Goal: Task Accomplishment & Management: Use online tool/utility

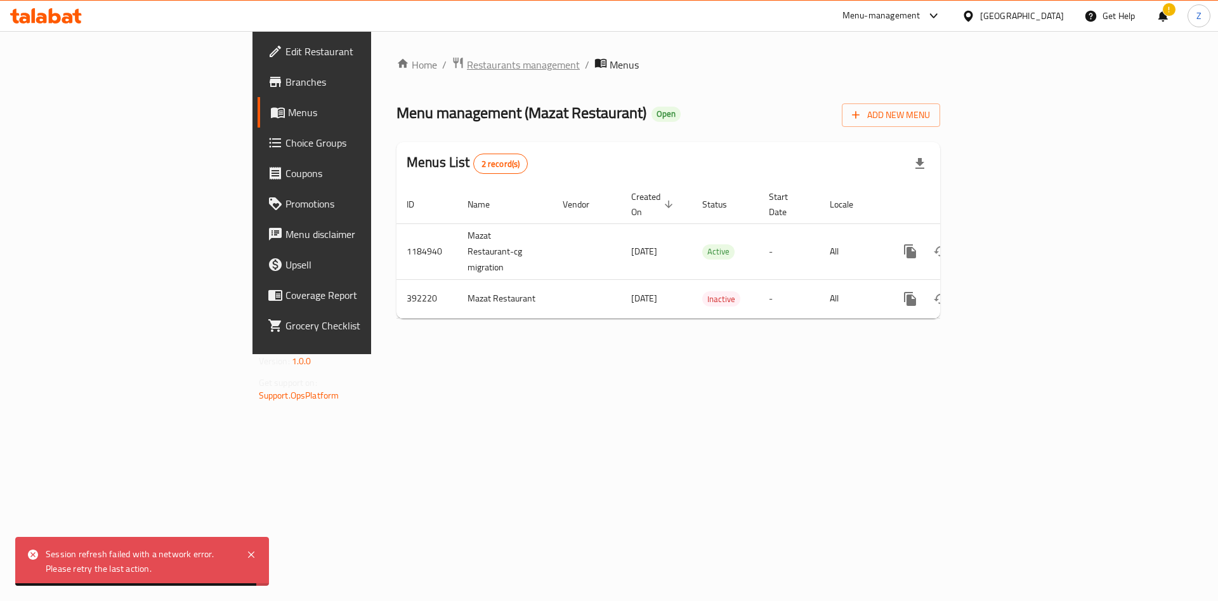
click at [467, 63] on span "Restaurants management" at bounding box center [523, 64] width 113 height 15
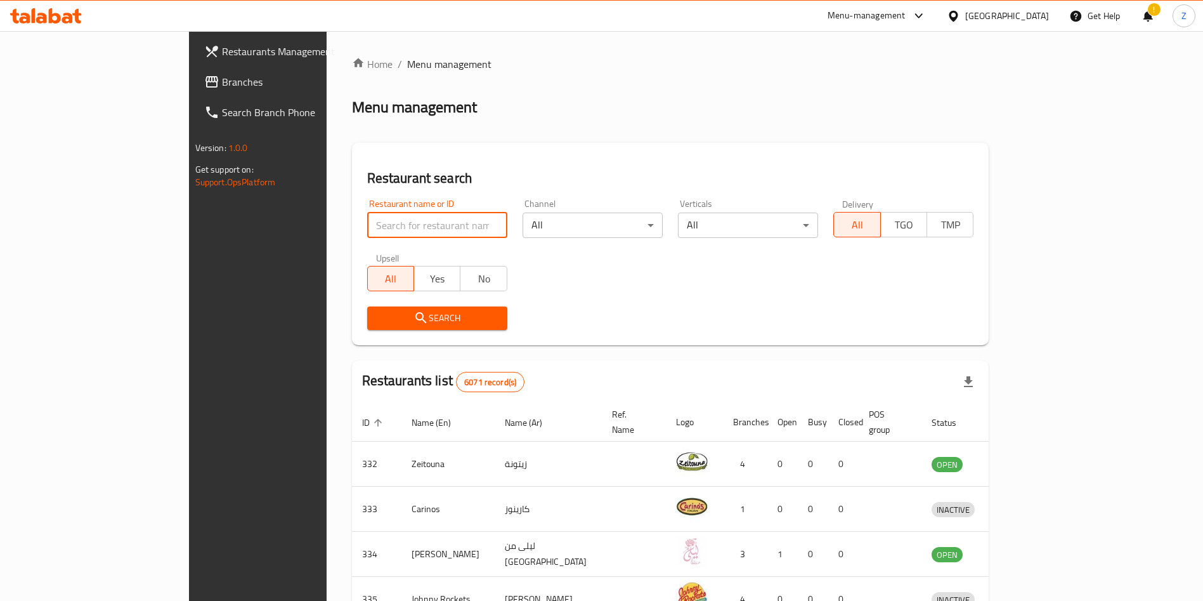
click at [406, 226] on input "search" at bounding box center [437, 225] width 140 height 25
type input "e"
type input "q"
type input "w"
type input "q"
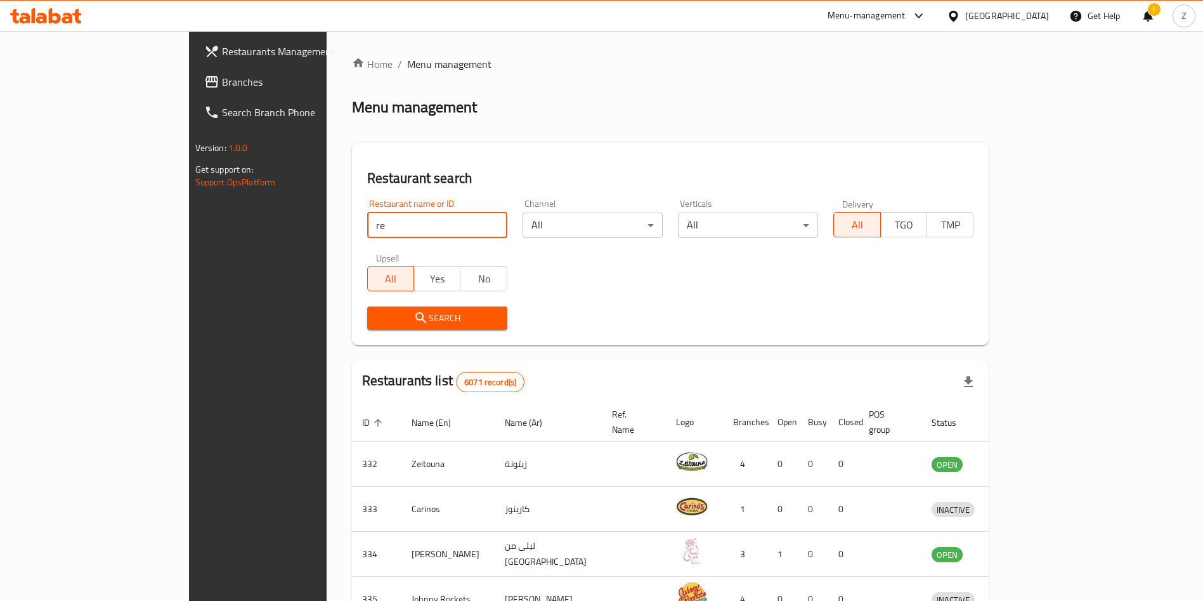
type input "r"
click button "Search" at bounding box center [437, 317] width 140 height 23
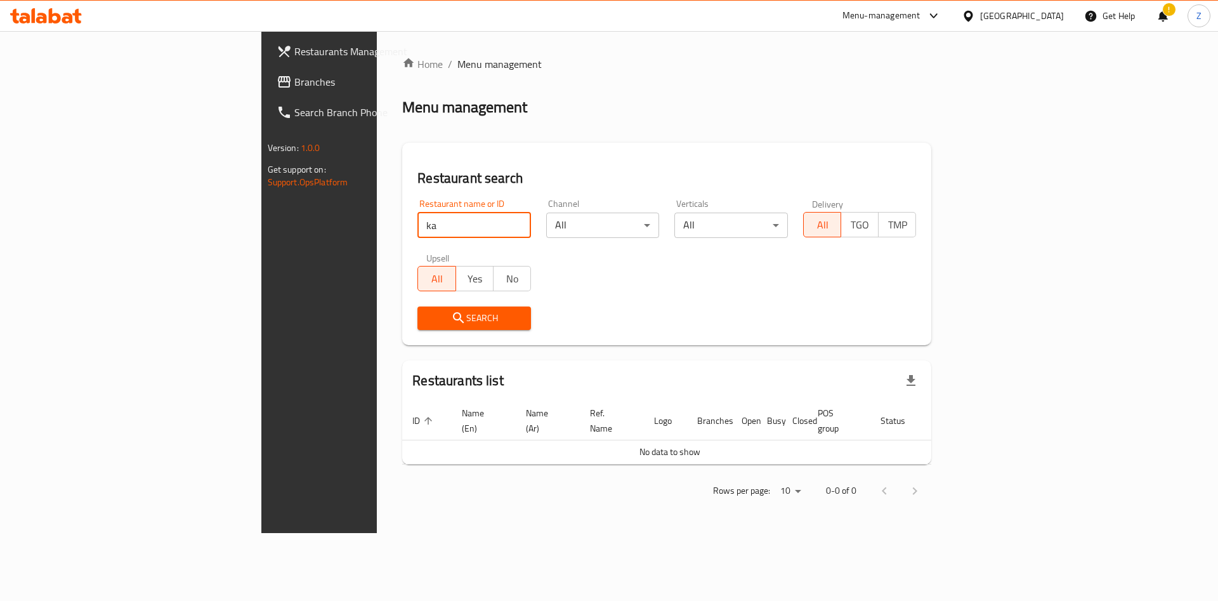
type input "[PERSON_NAME]"
click at [428, 321] on span "Search" at bounding box center [474, 318] width 93 height 16
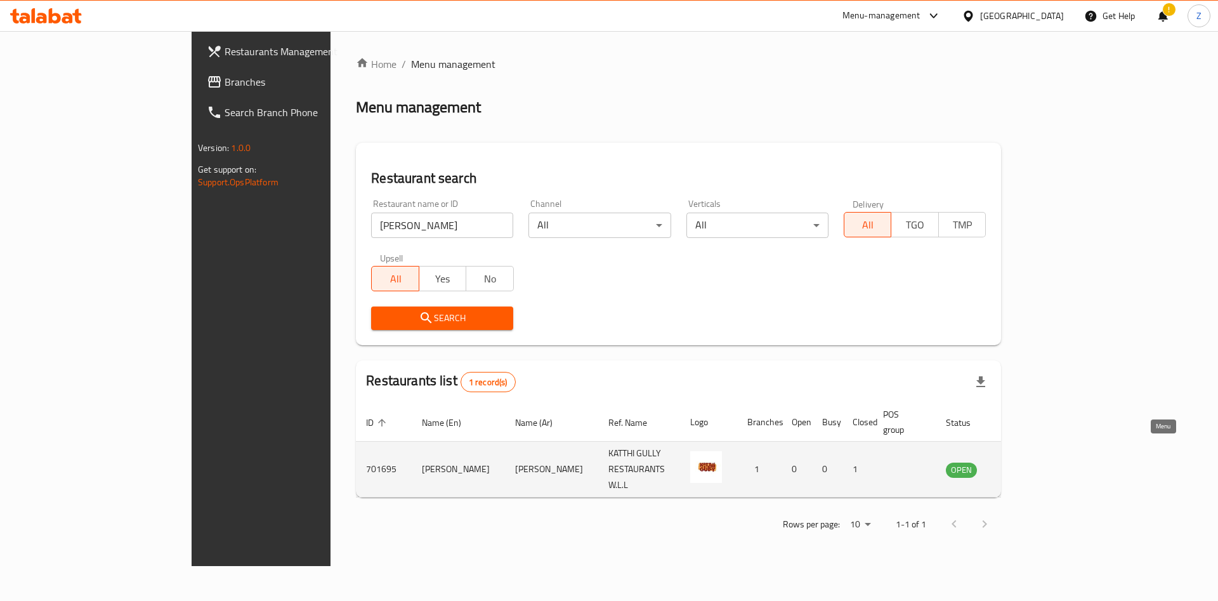
click at [1036, 462] on link "enhanced table" at bounding box center [1023, 469] width 23 height 15
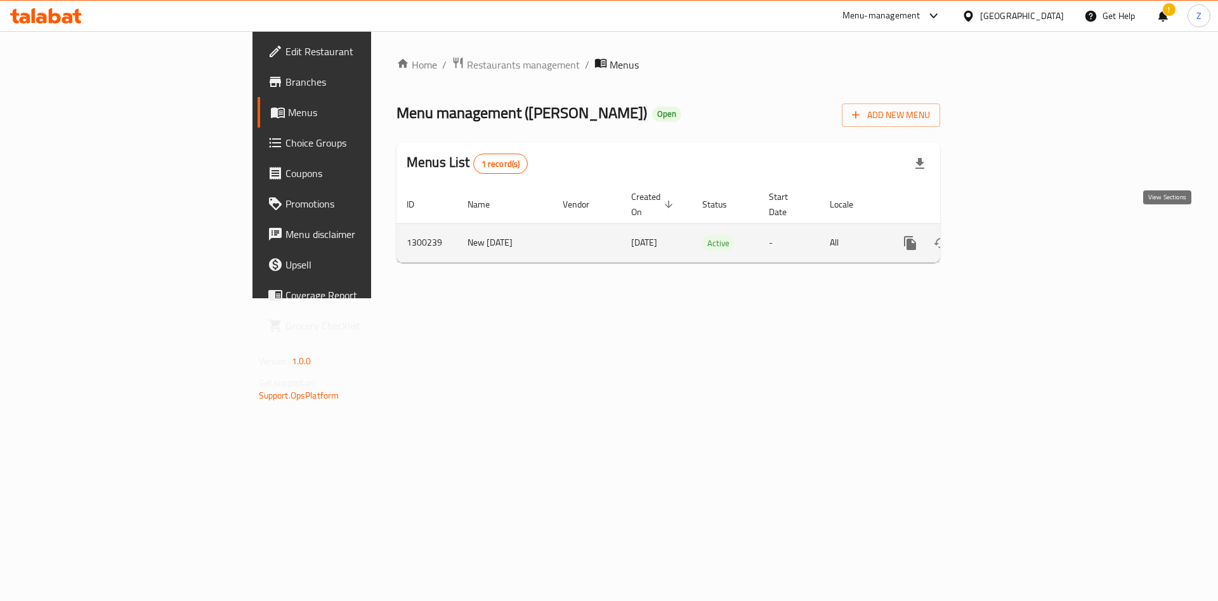
click at [1009, 235] on icon "enhanced table" at bounding box center [1001, 242] width 15 height 15
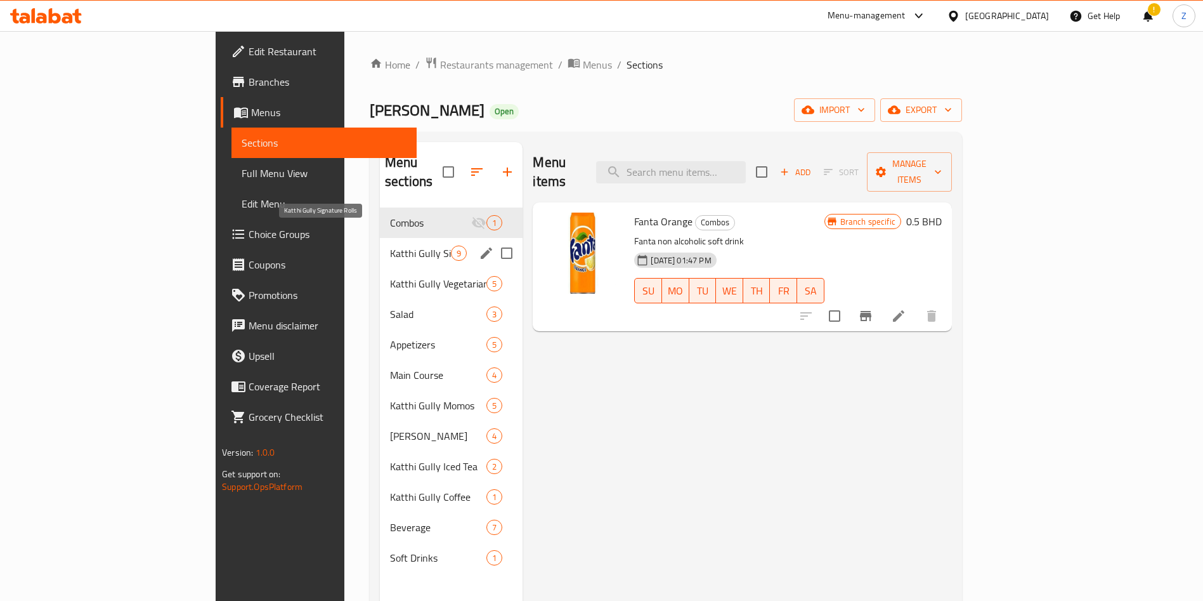
click at [390, 245] on span "Katthi Gully Signature Rolls" at bounding box center [420, 252] width 61 height 15
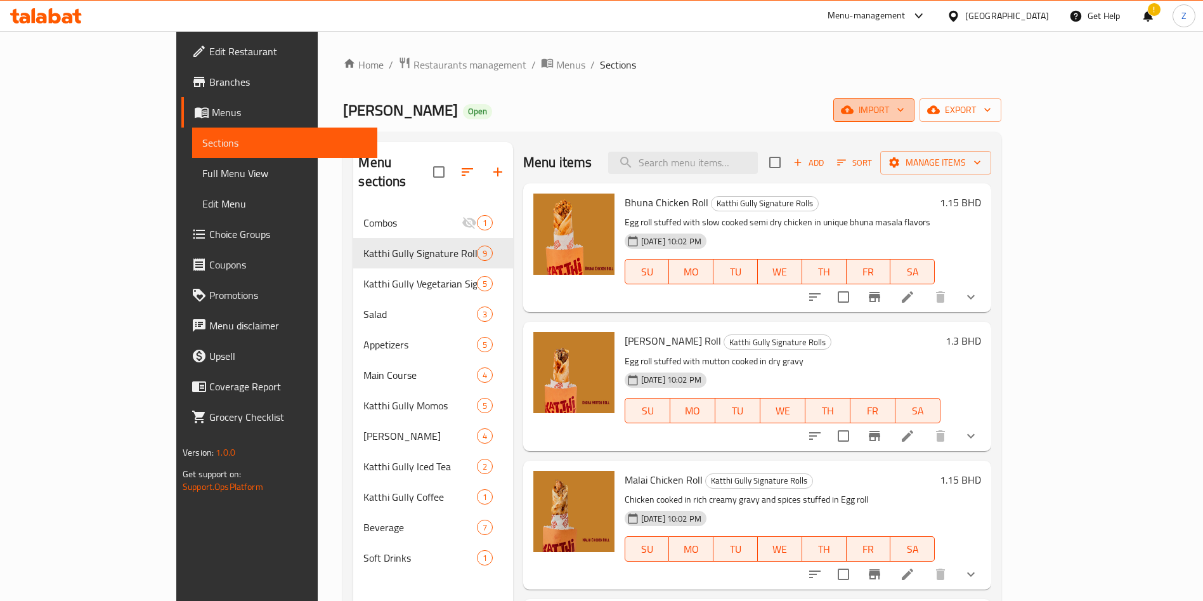
click at [905, 115] on span "import" at bounding box center [874, 110] width 61 height 16
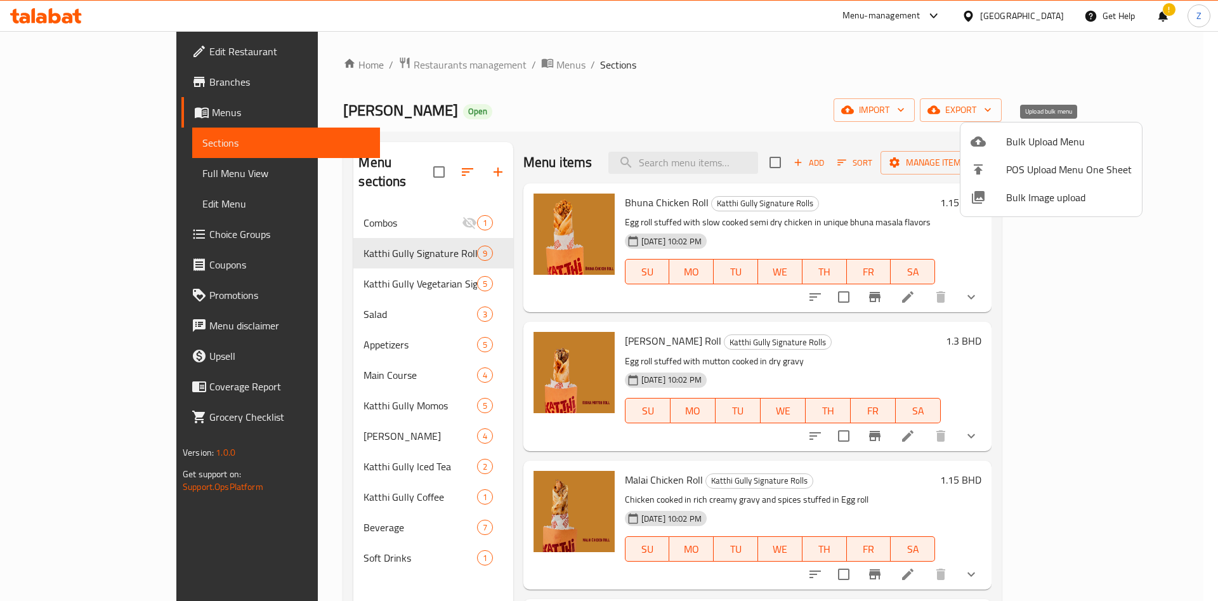
click at [1047, 137] on span "Bulk Upload Menu" at bounding box center [1069, 141] width 126 height 15
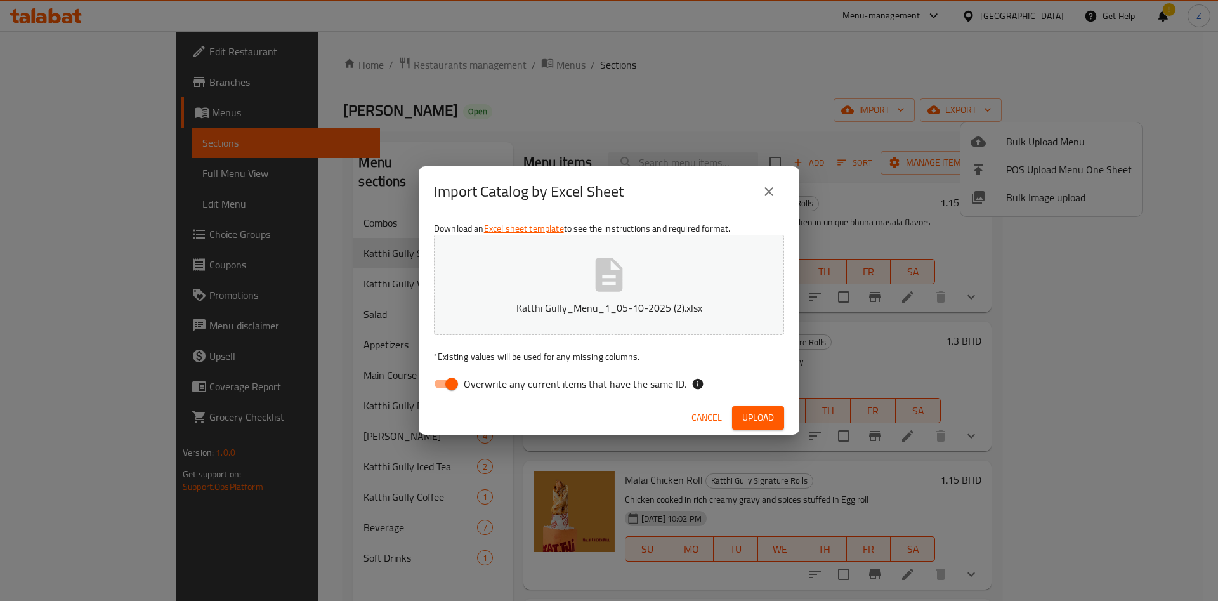
click at [762, 425] on span "Upload" at bounding box center [758, 418] width 32 height 16
click at [769, 422] on span "Upload" at bounding box center [758, 418] width 32 height 16
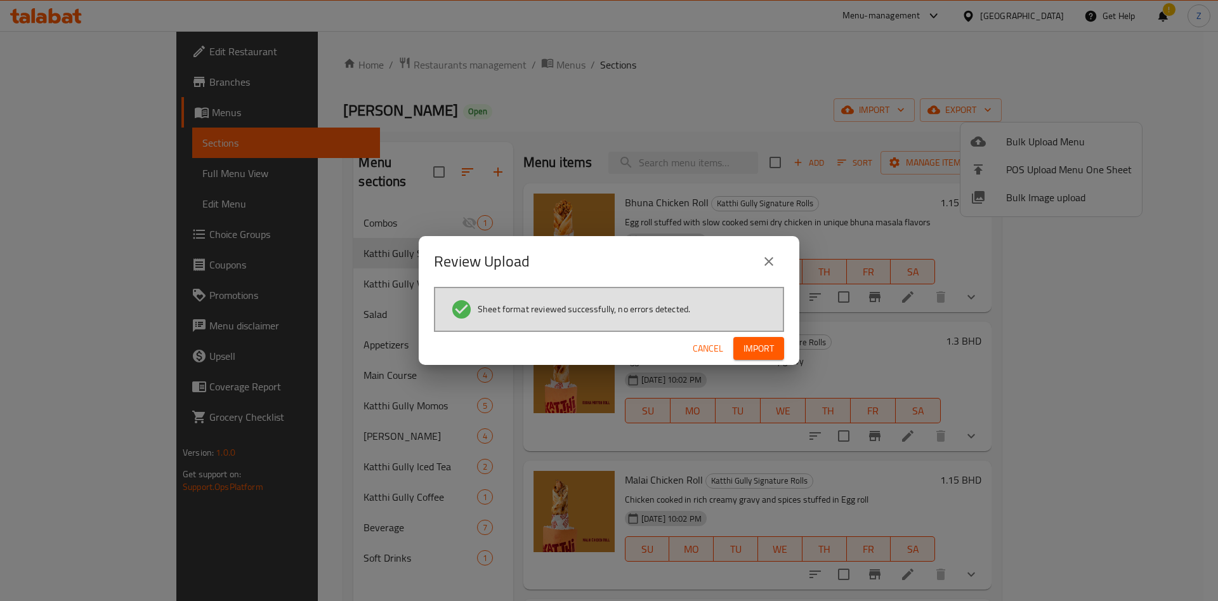
click at [757, 346] on span "Import" at bounding box center [758, 349] width 30 height 16
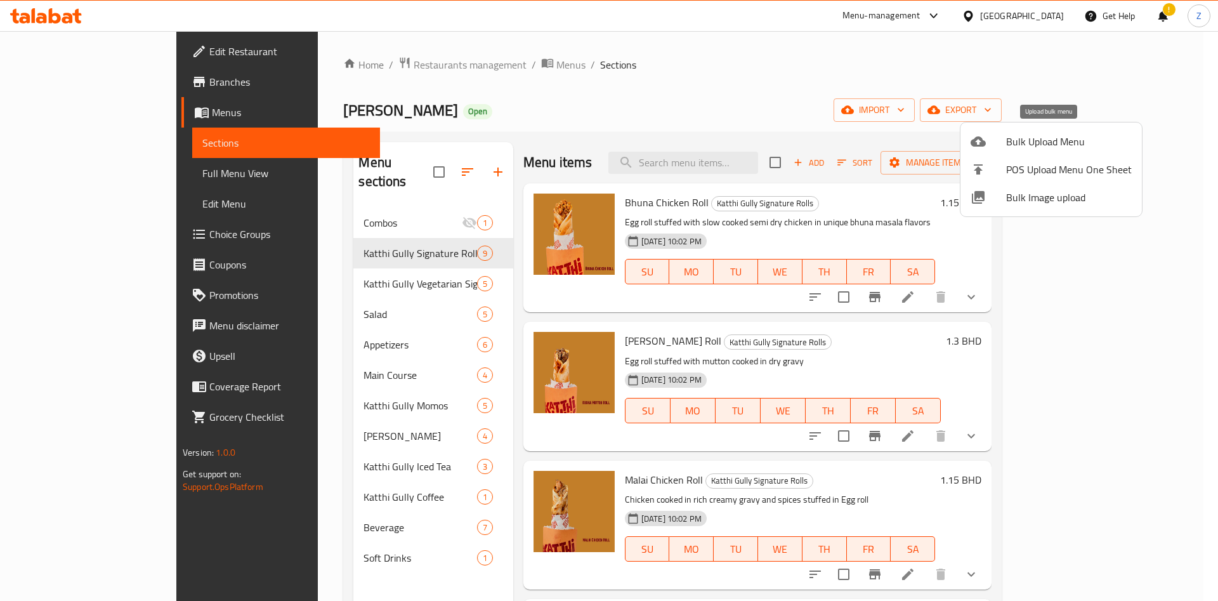
click at [1078, 135] on span "Bulk Upload Menu" at bounding box center [1069, 141] width 126 height 15
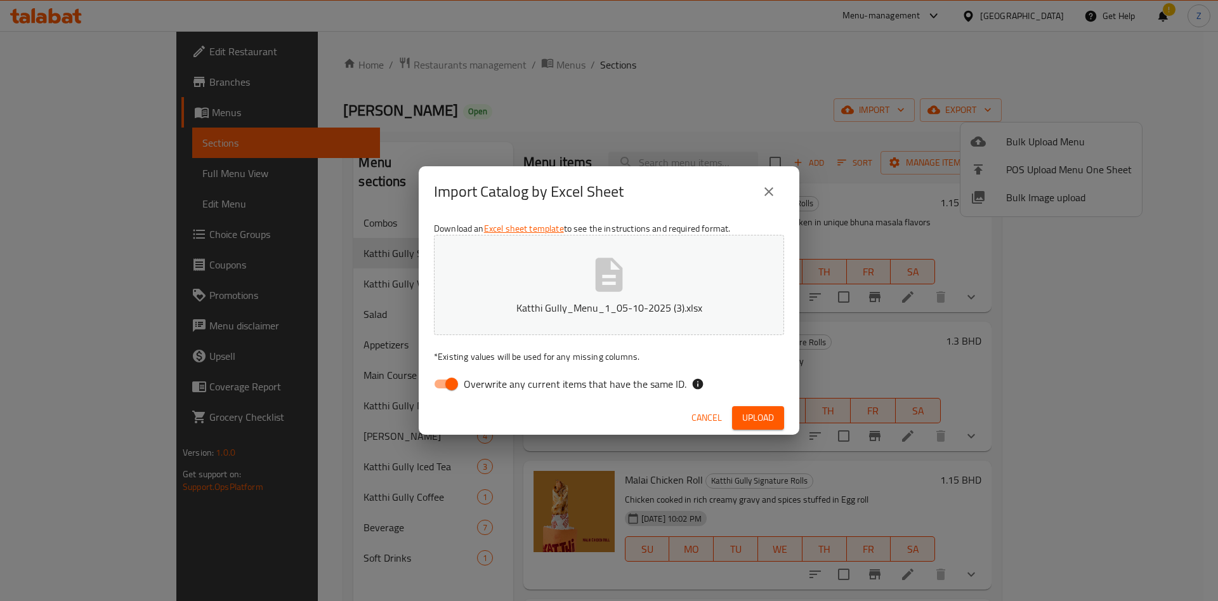
click at [763, 412] on span "Upload" at bounding box center [758, 418] width 32 height 16
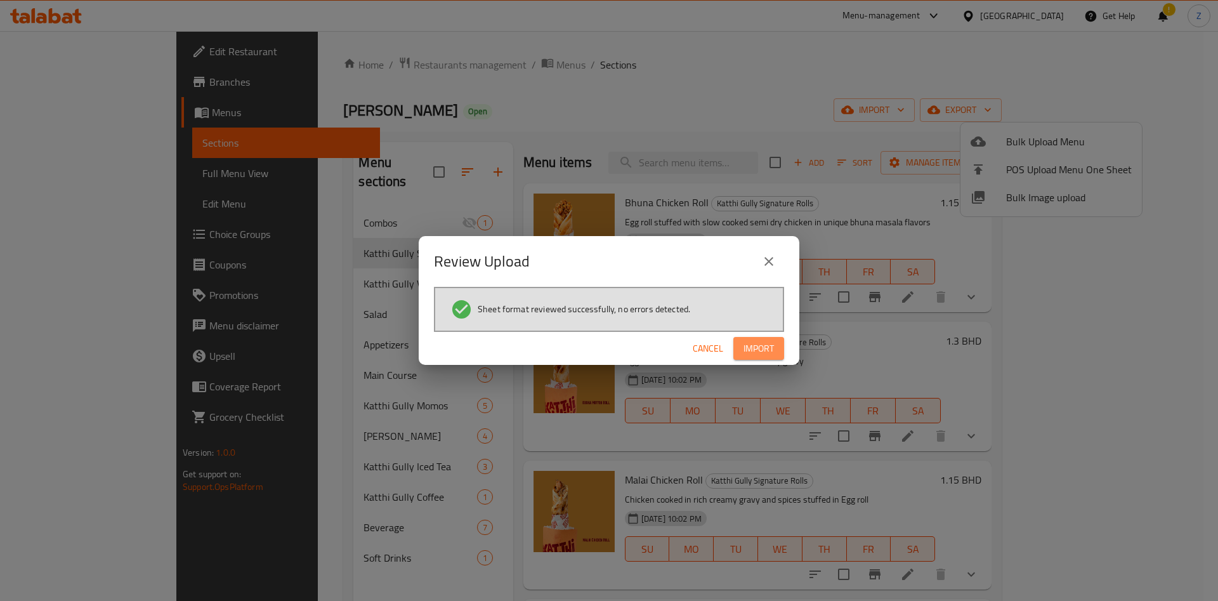
click at [766, 345] on span "Import" at bounding box center [758, 349] width 30 height 16
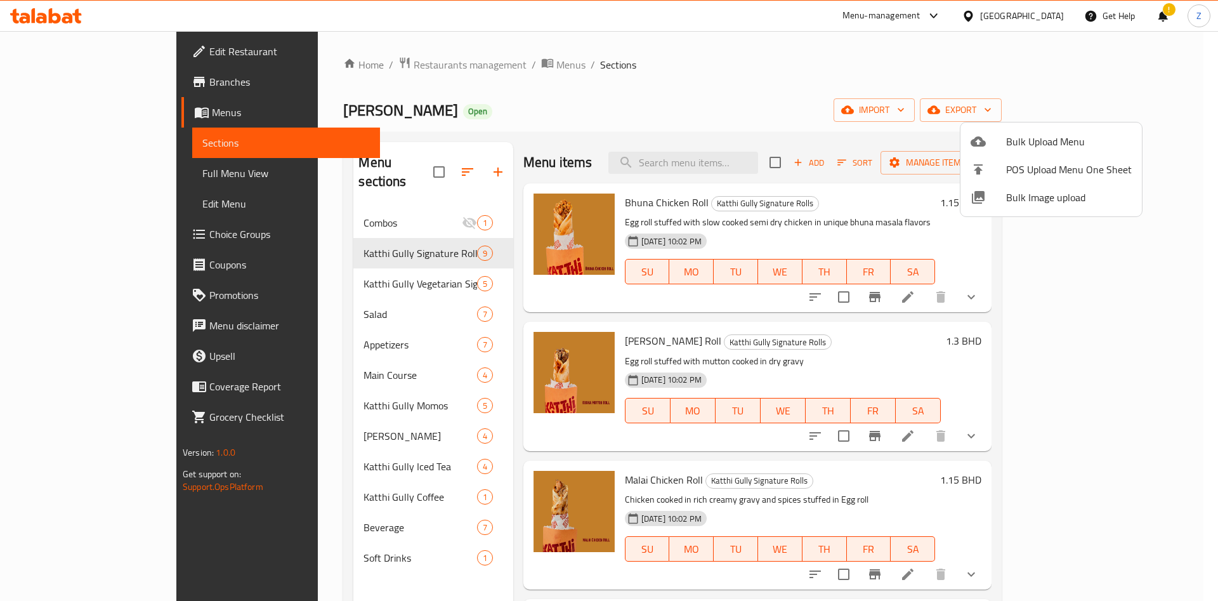
click at [826, 115] on div at bounding box center [609, 300] width 1218 height 601
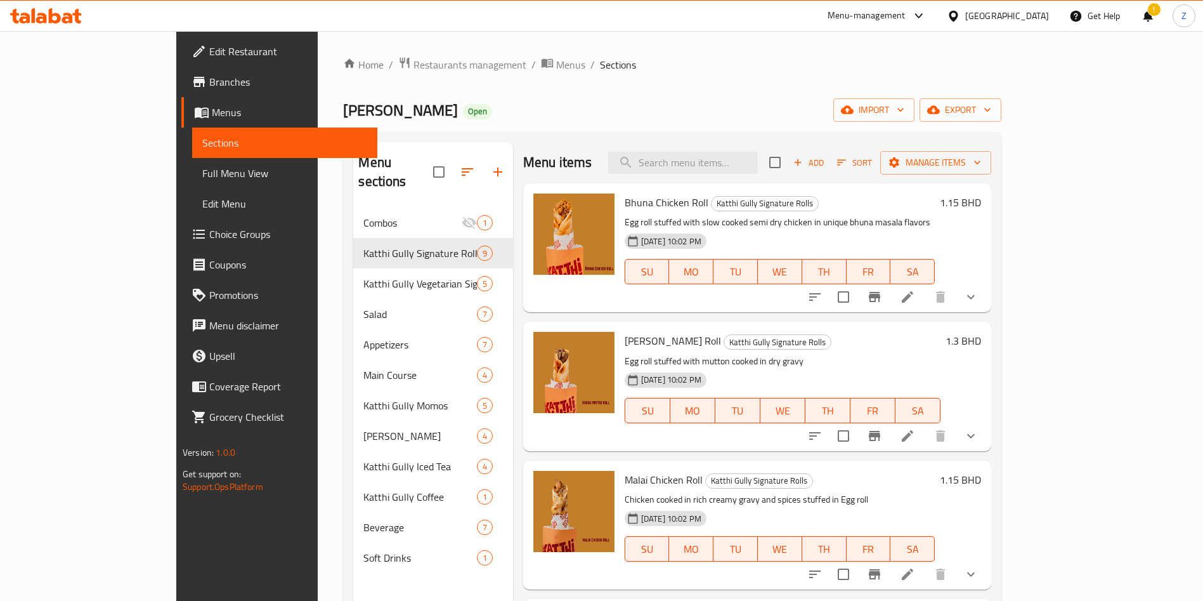
click at [1002, 69] on ol "Home / Restaurants management / Menus / Sections" at bounding box center [672, 64] width 658 height 16
